Goal: Task Accomplishment & Management: Manage account settings

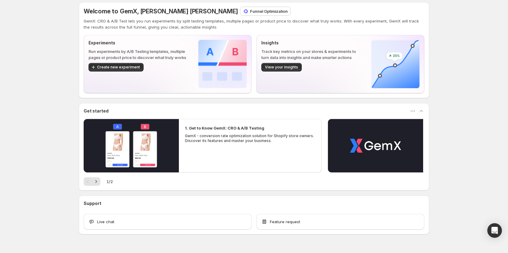
scroll to position [61, 0]
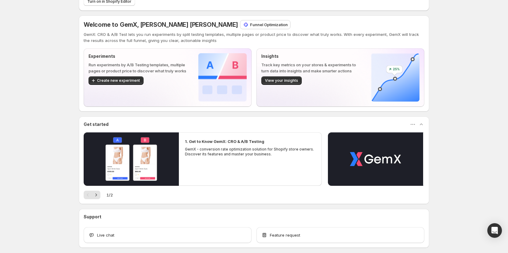
scroll to position [68, 0]
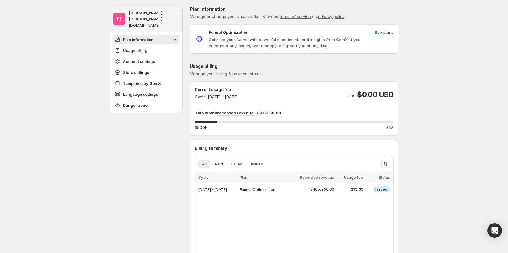
drag, startPoint x: 99, startPoint y: 146, endPoint x: 14, endPoint y: 2, distance: 166.6
drag, startPoint x: 461, startPoint y: 211, endPoint x: 460, endPoint y: 207, distance: 3.7
